Goal: Task Accomplishment & Management: Manage account settings

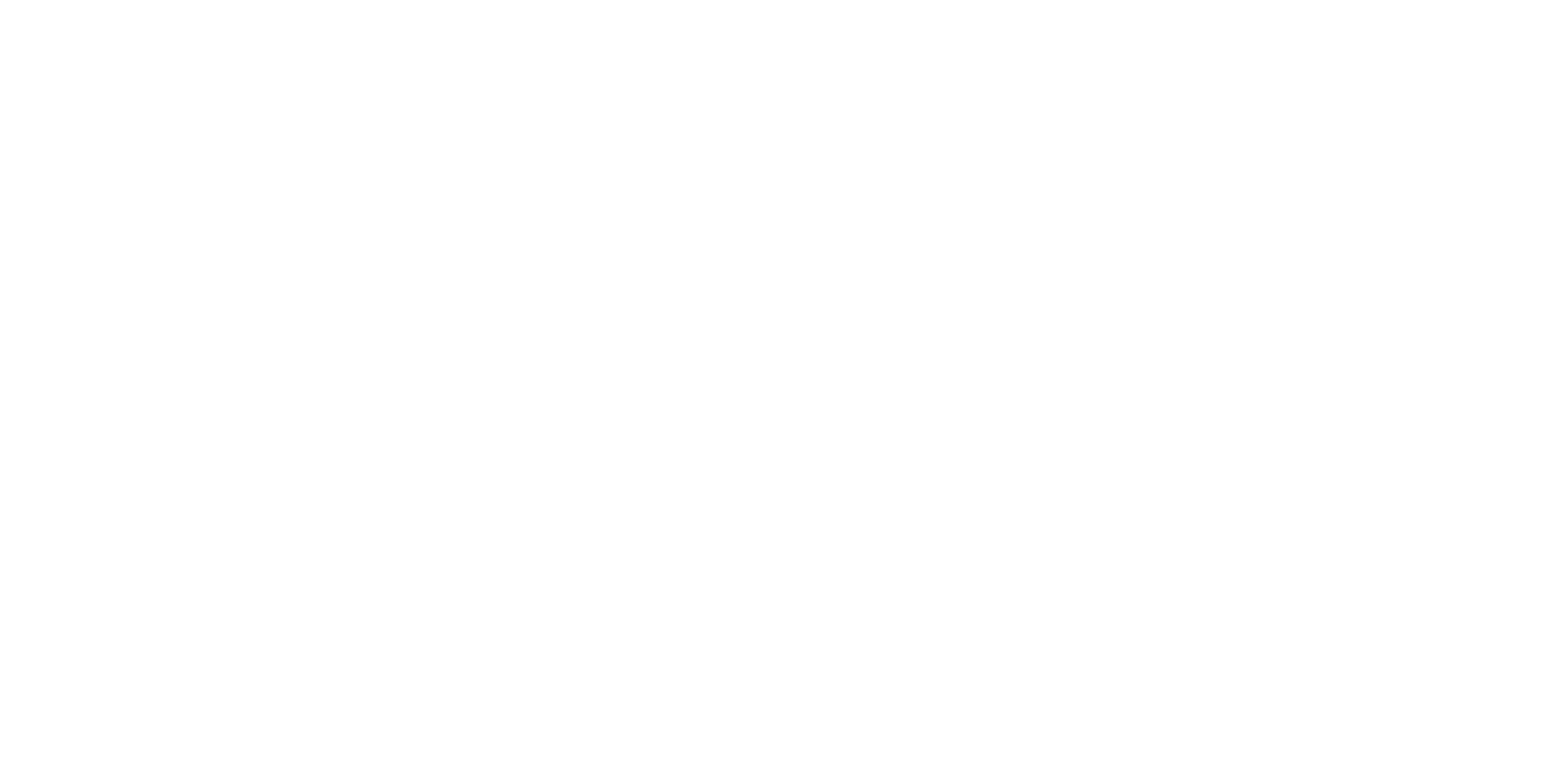
type input "**********"
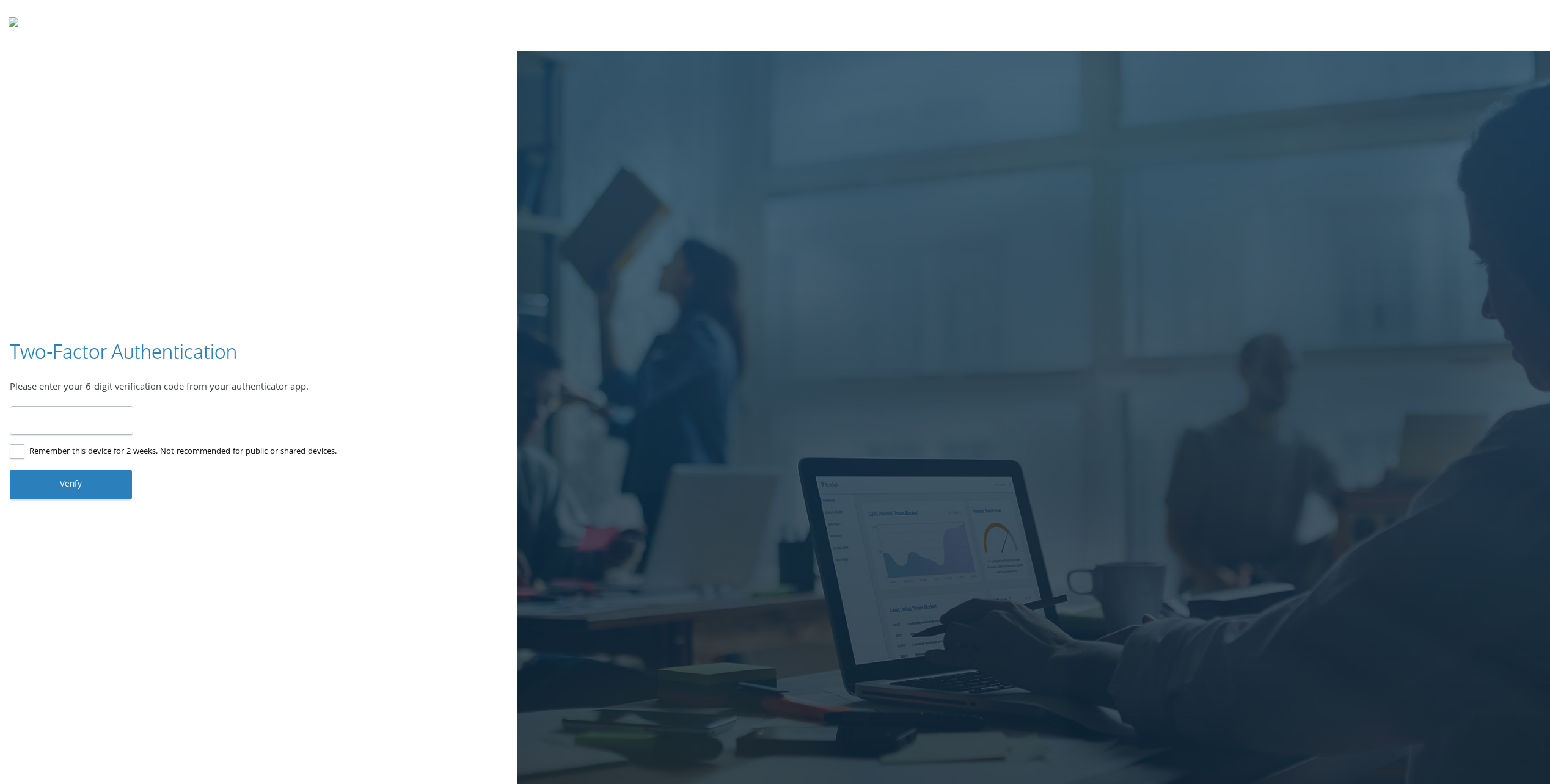
click at [25, 448] on label "Remember this device for 2 weeks. Not recommended for public or shared devices." at bounding box center [173, 452] width 327 height 15
click at [47, 419] on input "number" at bounding box center [72, 420] width 123 height 29
type input "******"
